Goal: Task Accomplishment & Management: Use online tool/utility

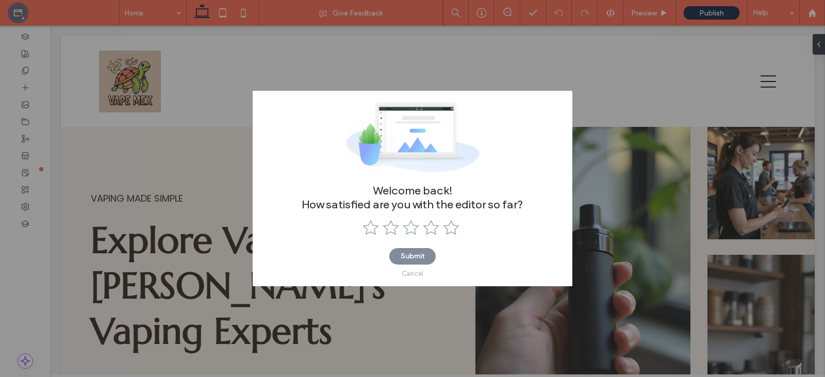
click at [414, 277] on div "Cancel" at bounding box center [413, 274] width 22 height 8
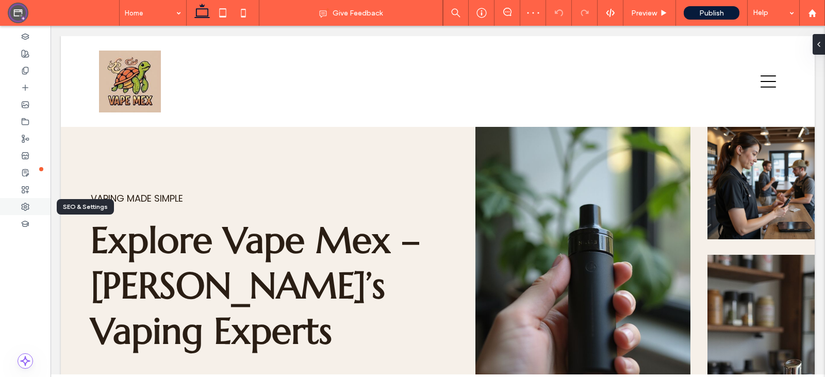
click at [20, 209] on div at bounding box center [25, 206] width 51 height 17
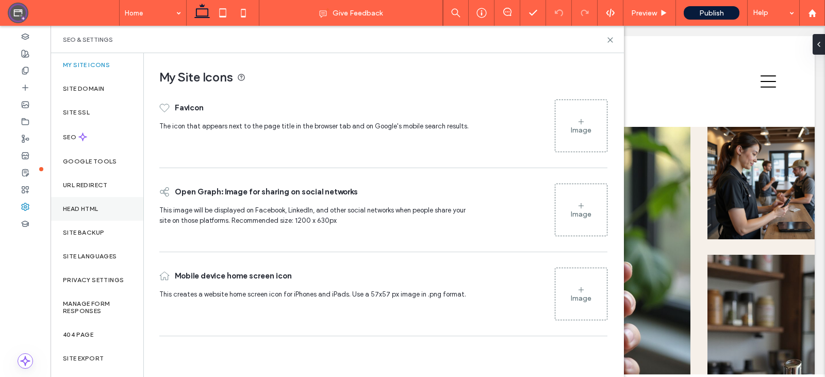
click at [80, 210] on label "Head HTML" at bounding box center [81, 208] width 36 height 7
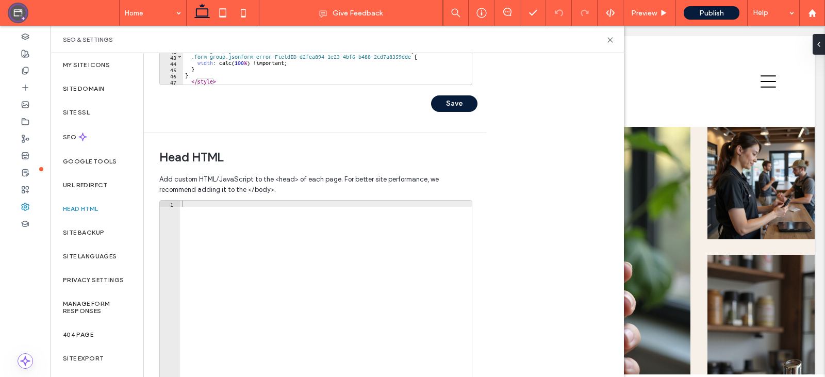
scroll to position [226, 0]
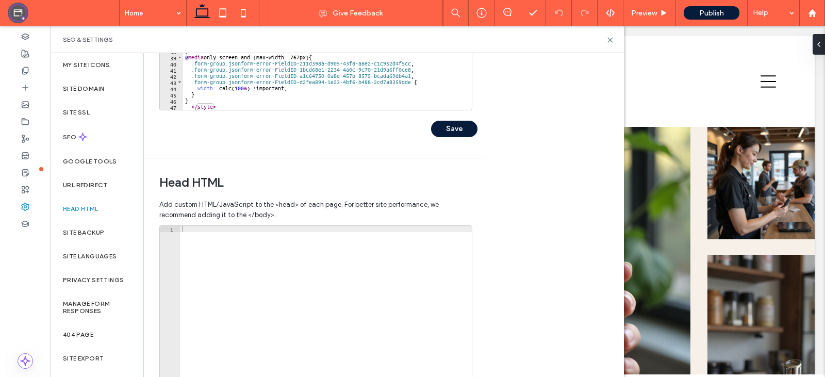
click at [199, 233] on div at bounding box center [326, 335] width 292 height 218
paste textarea "**********"
type textarea "**********"
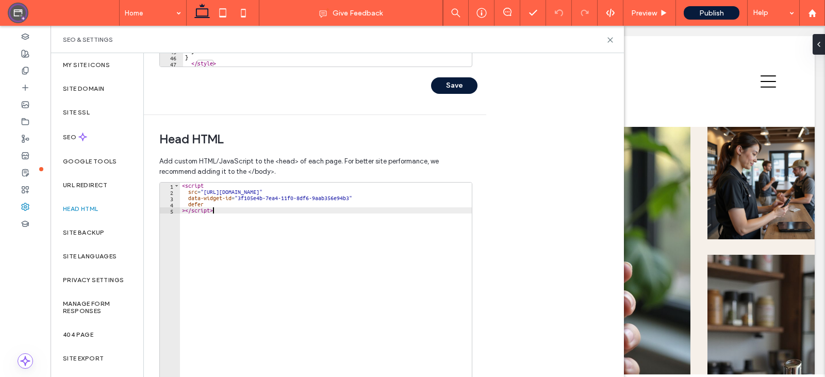
scroll to position [330, 0]
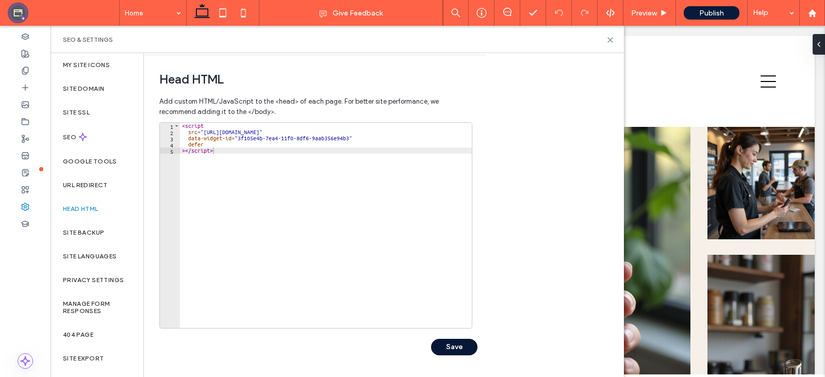
click at [454, 350] on button "Save" at bounding box center [454, 347] width 46 height 17
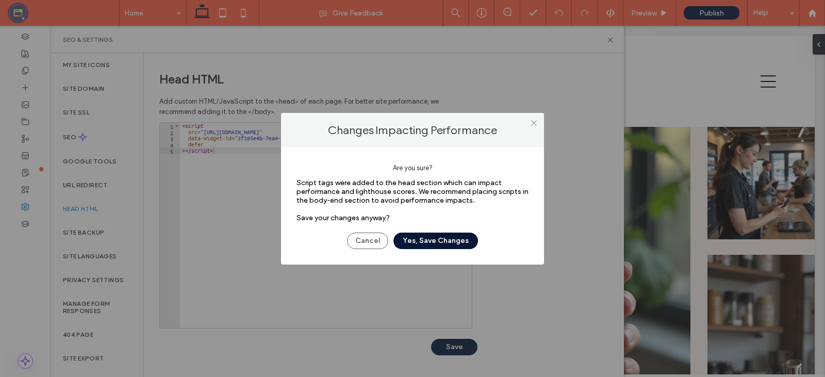
click at [432, 238] on button "Yes, Save Changes" at bounding box center [435, 241] width 85 height 17
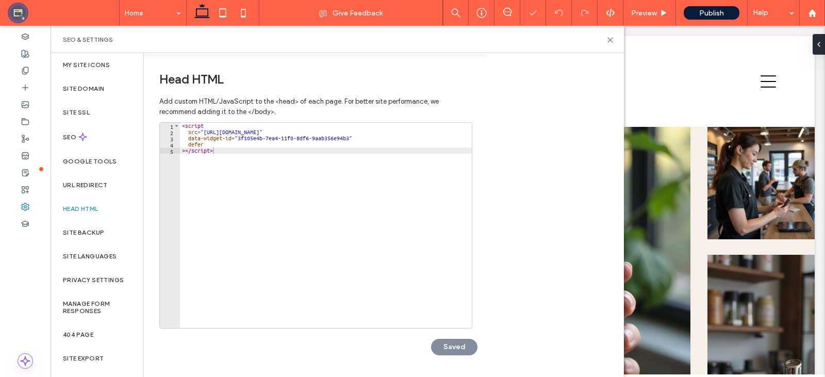
scroll to position [0, 0]
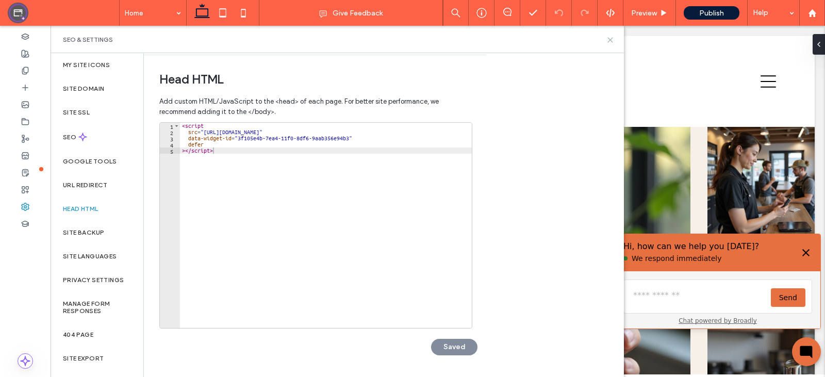
click at [609, 41] on use at bounding box center [610, 40] width 5 height 5
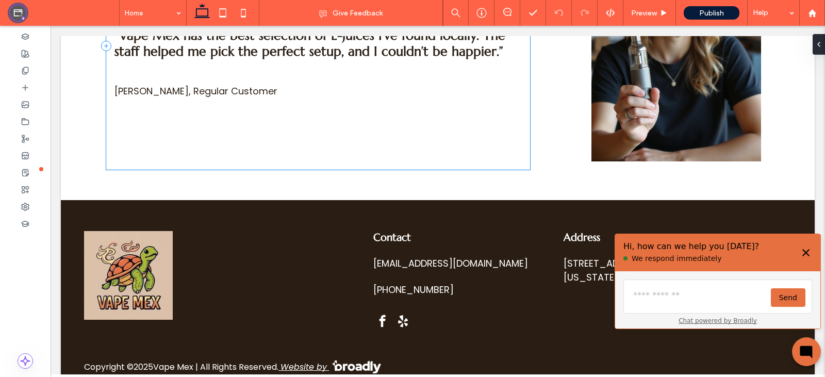
scroll to position [927, 0]
